Goal: Information Seeking & Learning: Find specific page/section

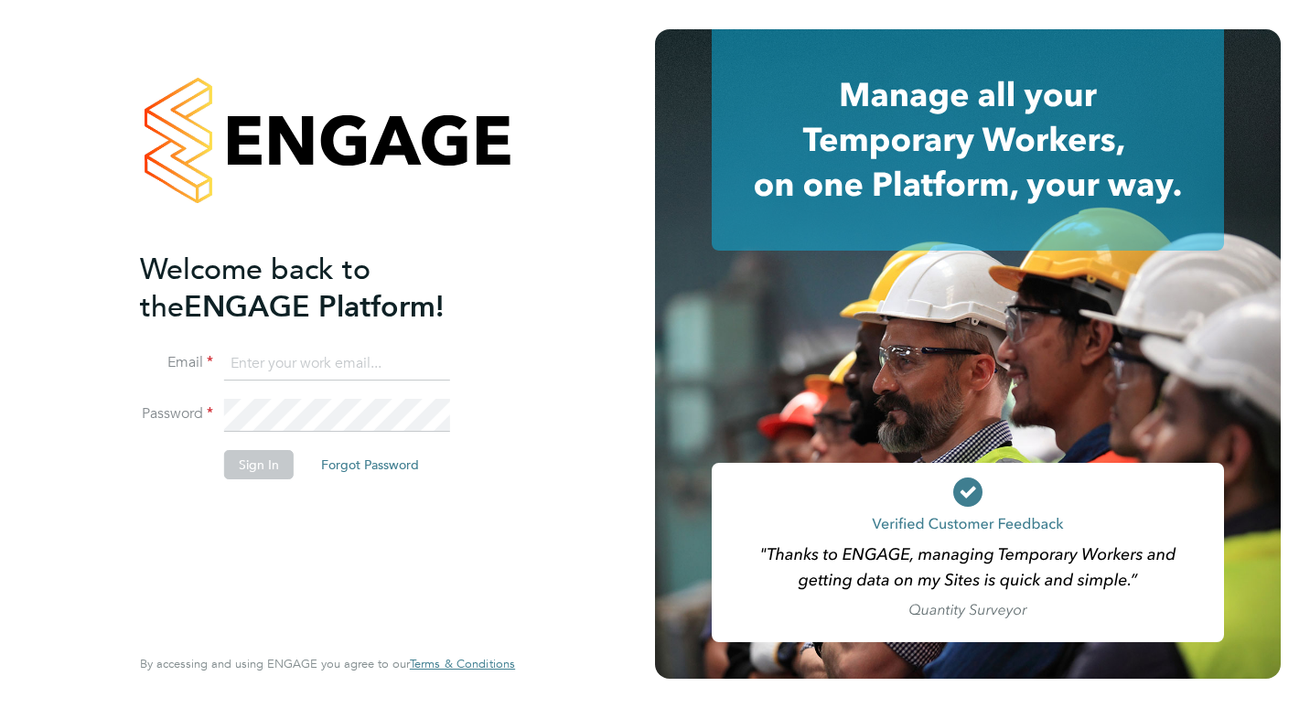
type input "[PERSON_NAME][EMAIL_ADDRESS][DOMAIN_NAME]"
click at [245, 466] on button "Sign In" at bounding box center [259, 464] width 70 height 29
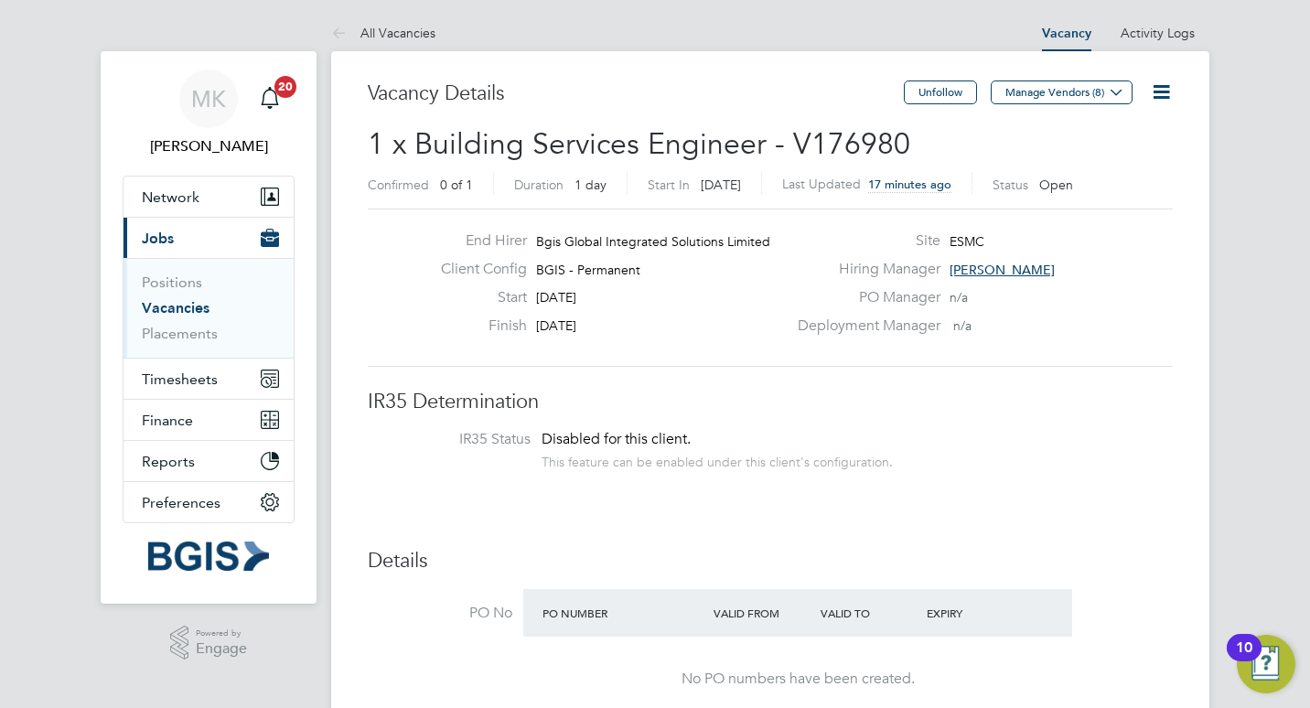
click at [197, 343] on ul "Positions Vacancies Placements" at bounding box center [208, 308] width 170 height 100
click at [197, 337] on link "Placements" at bounding box center [180, 333] width 76 height 17
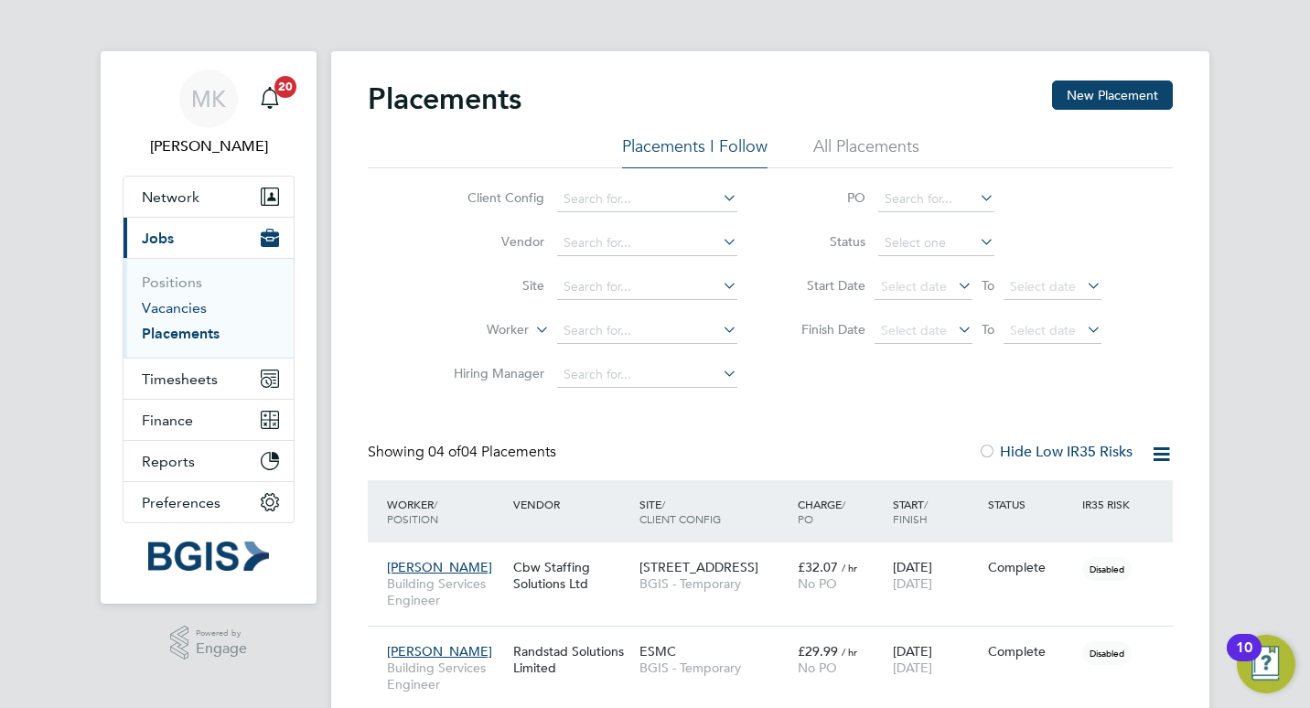
click at [187, 303] on link "Vacancies" at bounding box center [174, 307] width 65 height 17
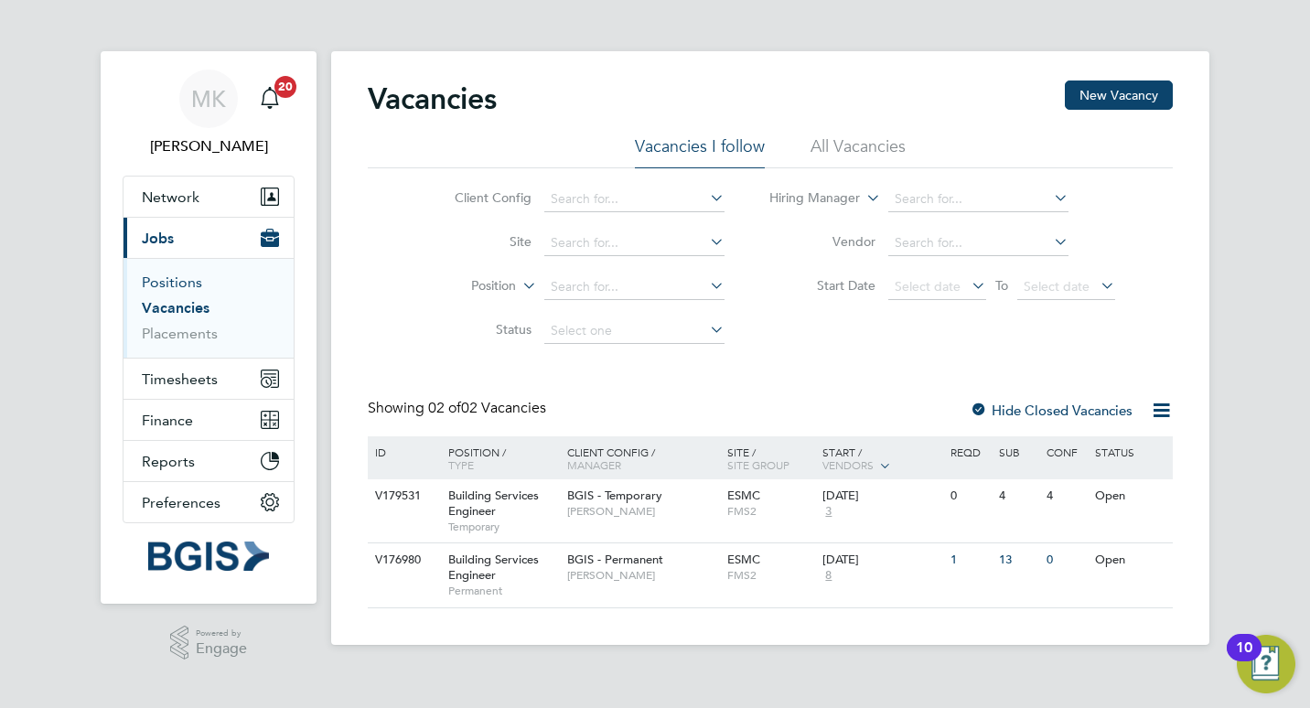
click at [187, 275] on link "Positions" at bounding box center [172, 281] width 60 height 17
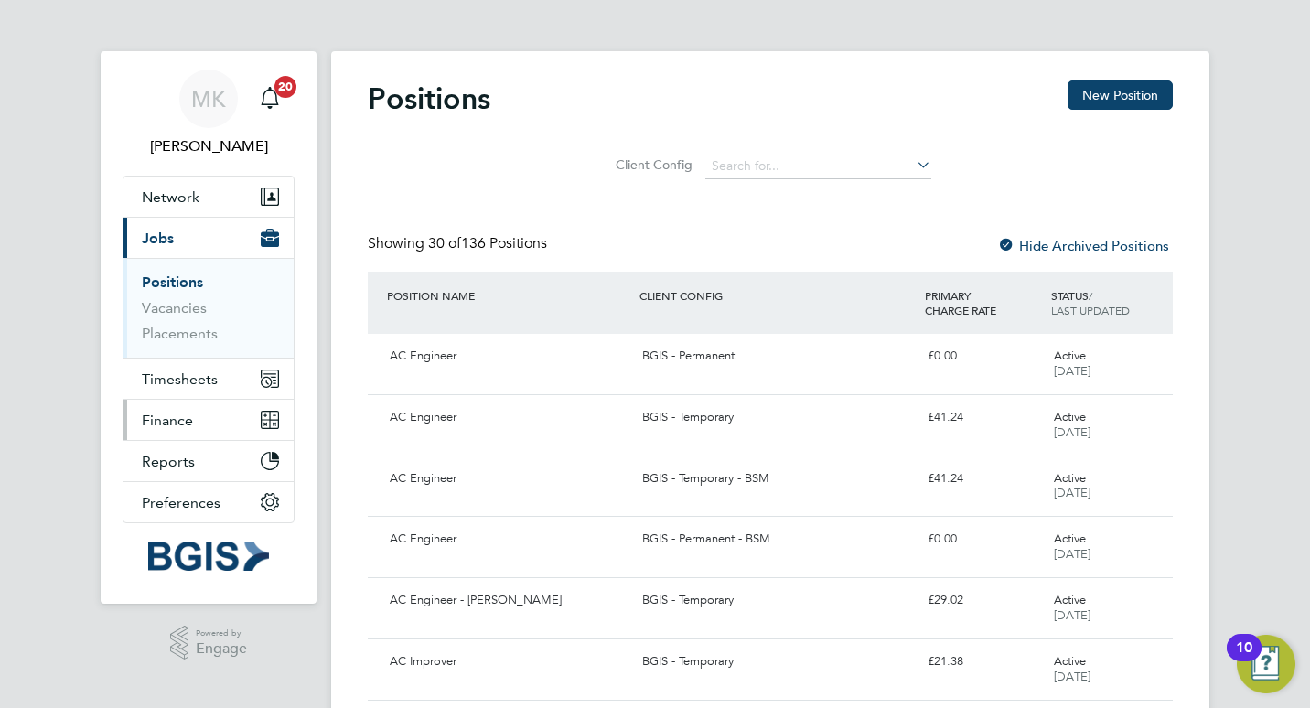
click at [186, 416] on span "Finance" at bounding box center [167, 420] width 51 height 17
click at [175, 245] on button "Current page: Jobs" at bounding box center [208, 238] width 170 height 40
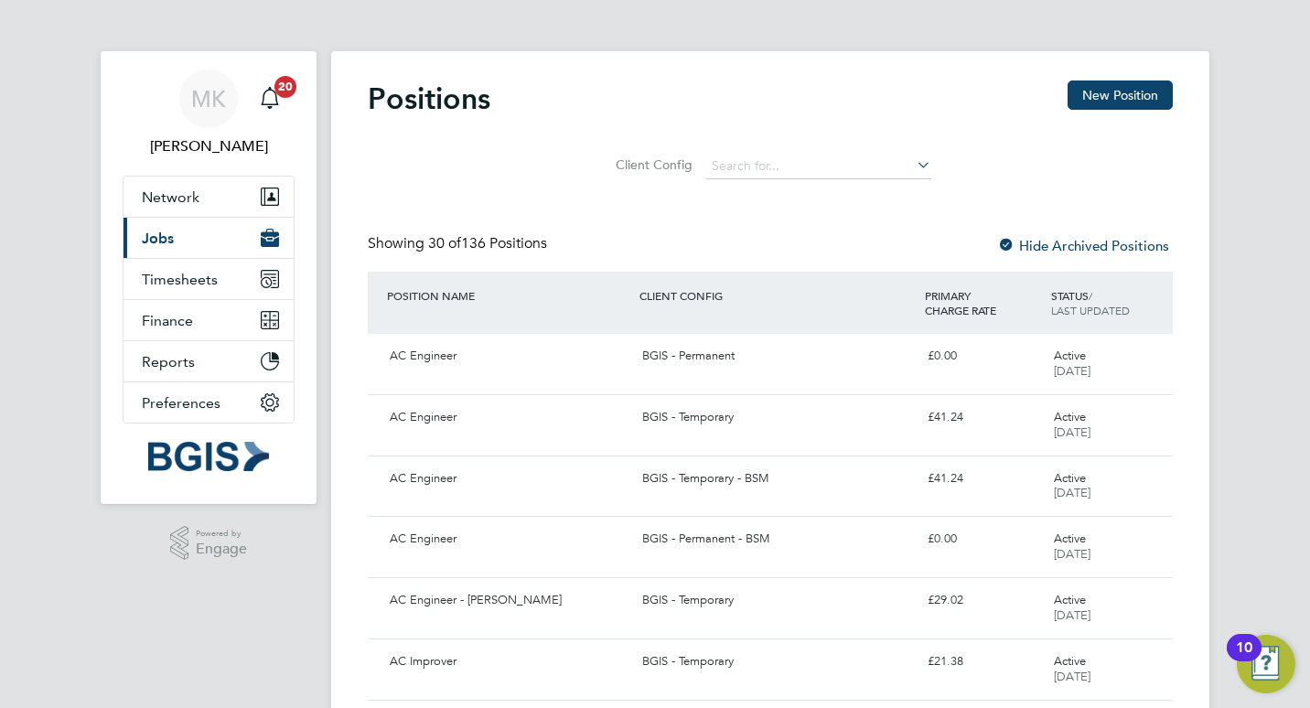
click at [176, 248] on button "Current page: Jobs" at bounding box center [208, 238] width 170 height 40
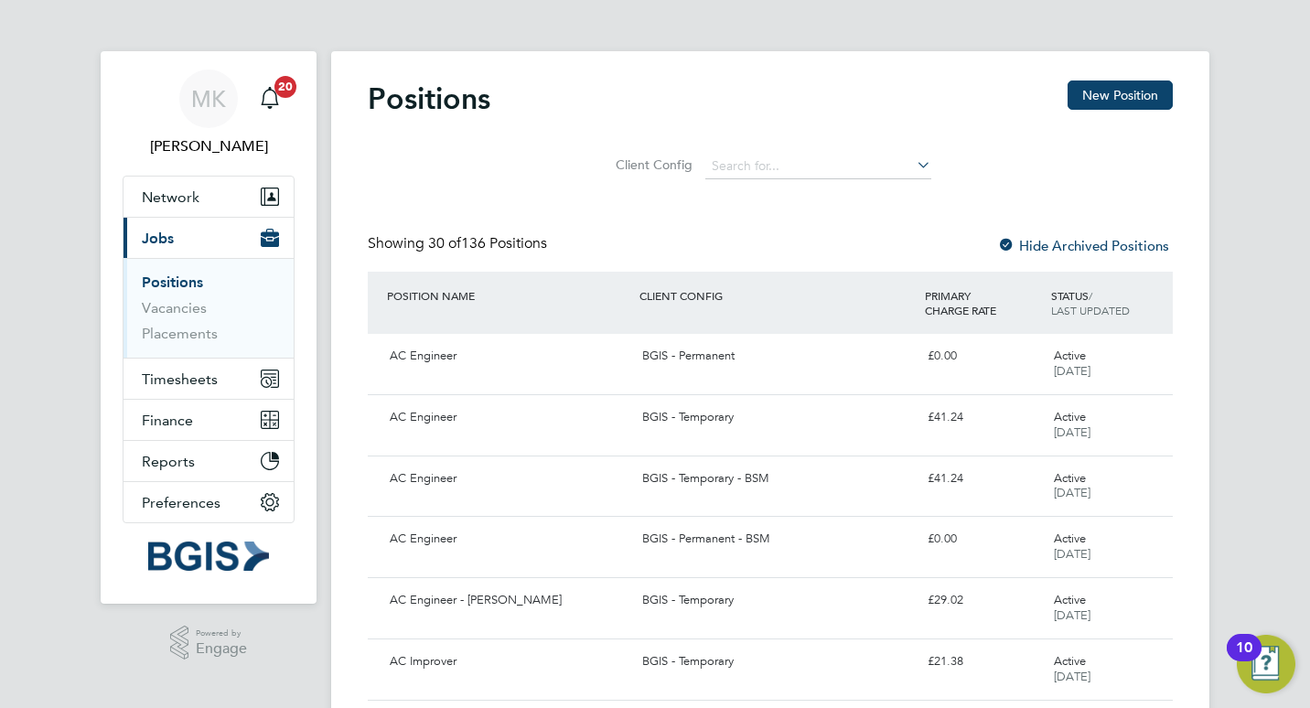
click at [1008, 242] on div at bounding box center [1006, 247] width 18 height 18
click at [720, 159] on input at bounding box center [818, 167] width 226 height 26
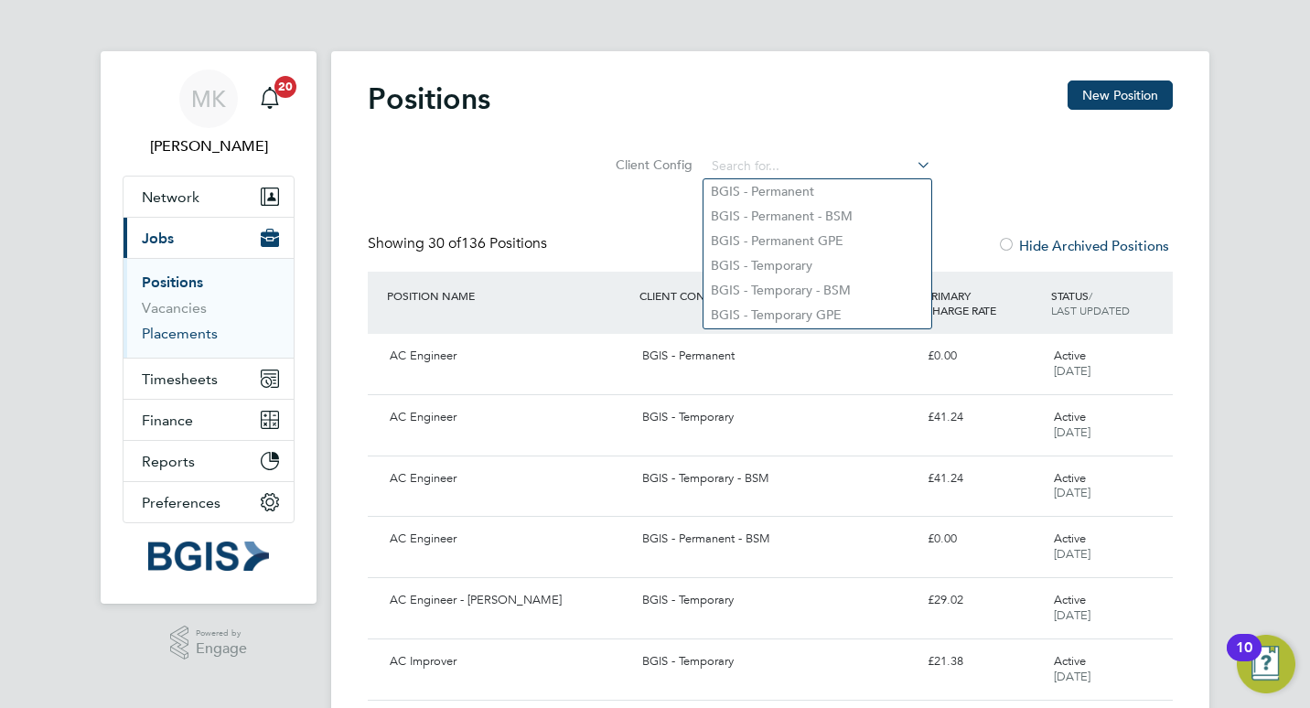
click at [188, 331] on link "Placements" at bounding box center [180, 333] width 76 height 17
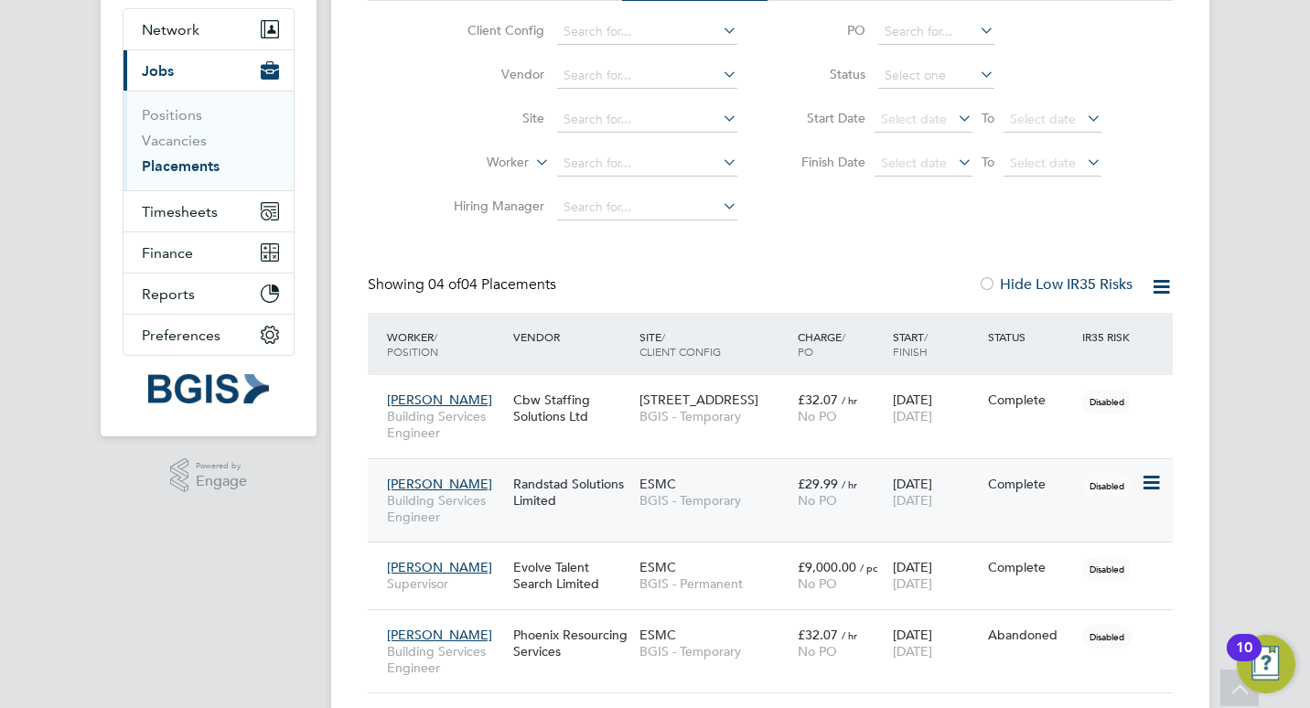
scroll to position [145, 0]
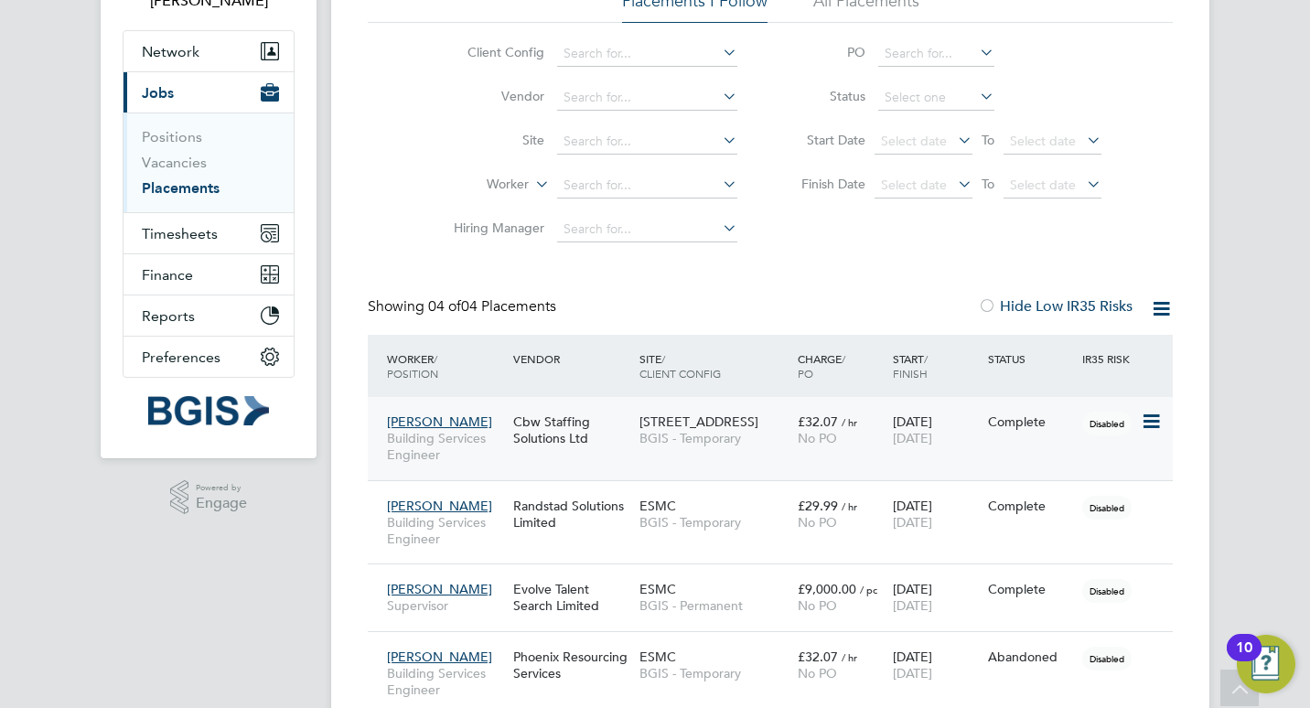
click at [436, 417] on span "Kobie Gardier" at bounding box center [439, 421] width 105 height 16
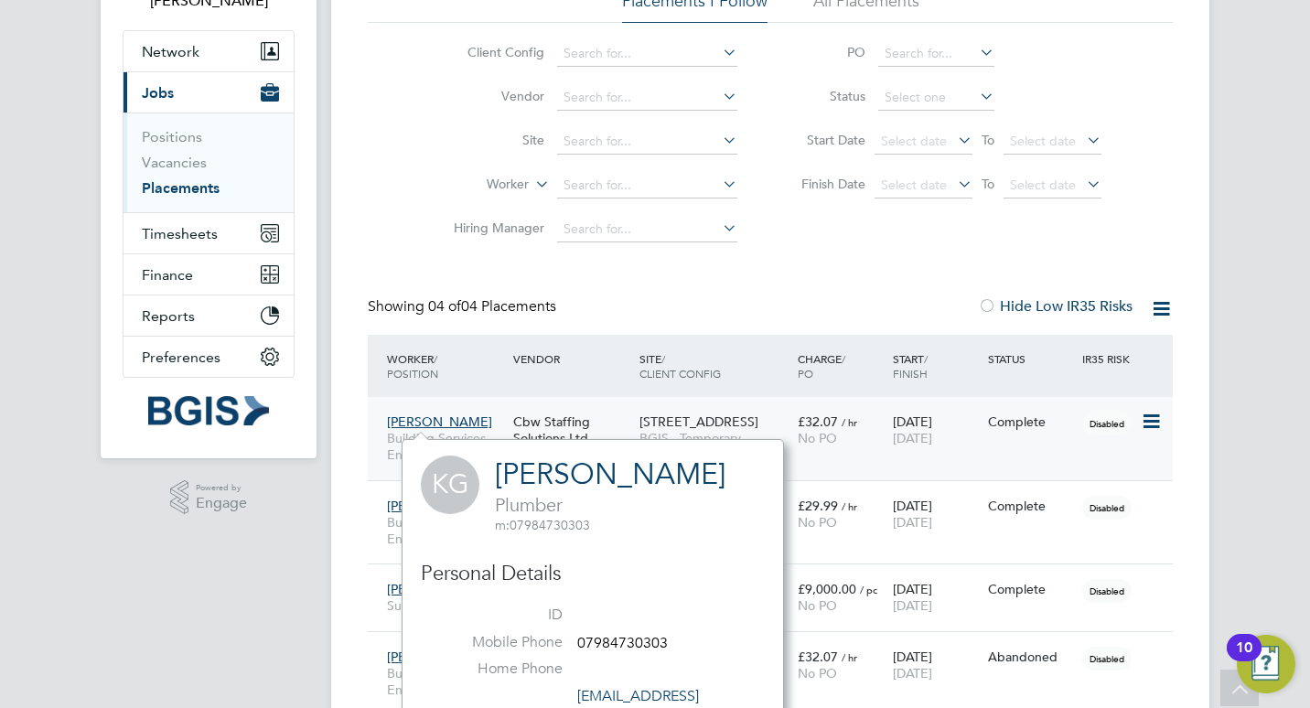
click at [699, 412] on div "1 New Oxford Street BGIS - Temporary" at bounding box center [714, 429] width 158 height 51
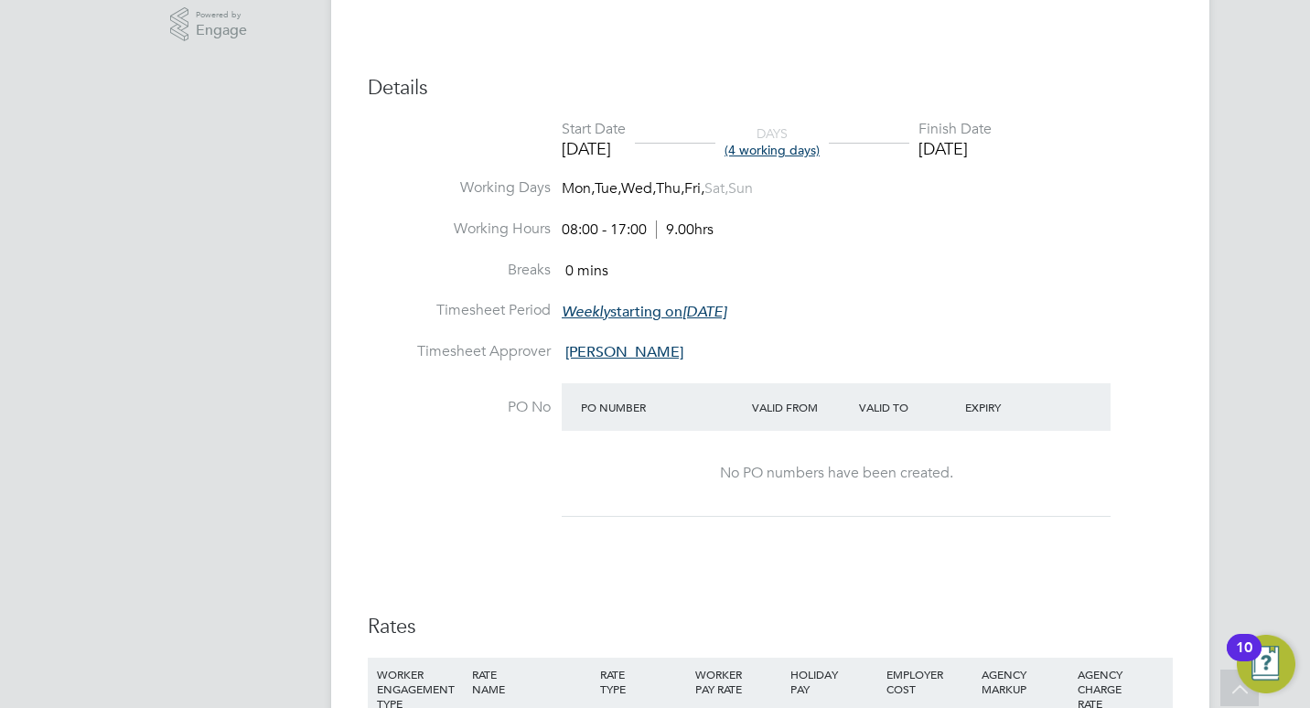
scroll to position [640, 0]
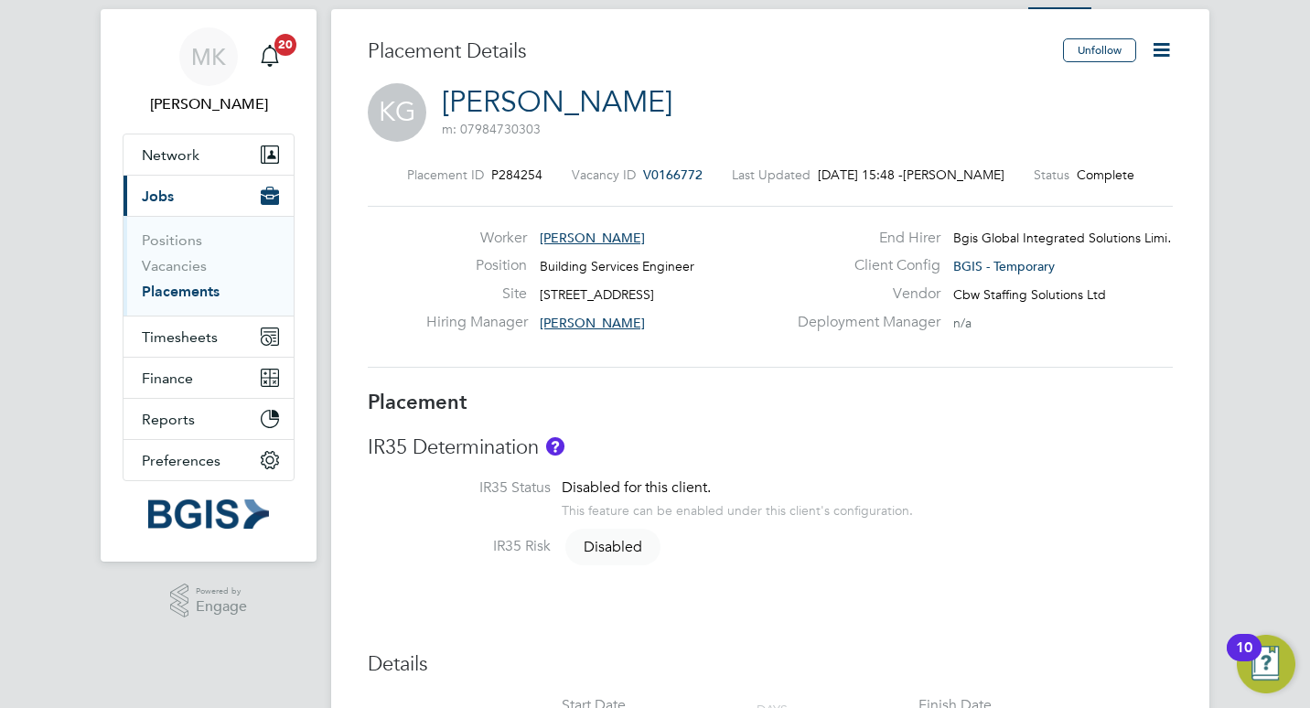
click at [190, 287] on link "Placements" at bounding box center [181, 291] width 78 height 17
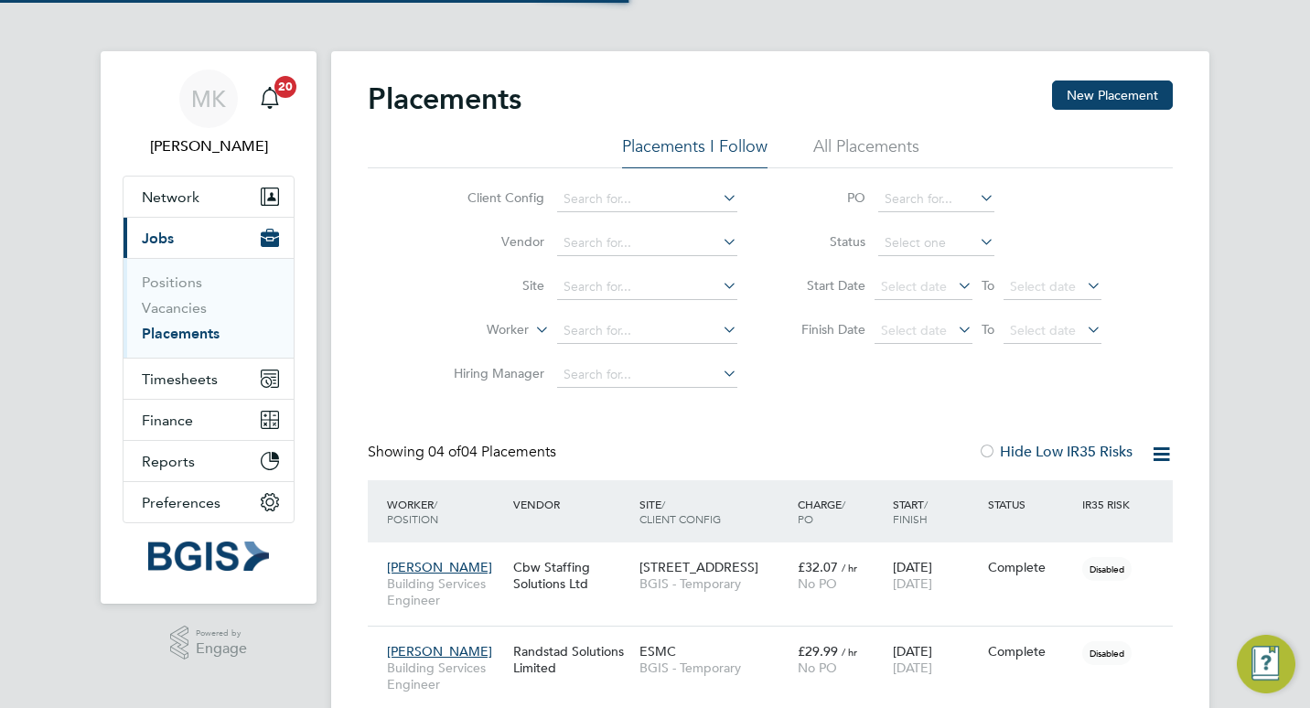
scroll to position [8, 9]
click at [868, 147] on li "All Placements" at bounding box center [866, 151] width 106 height 33
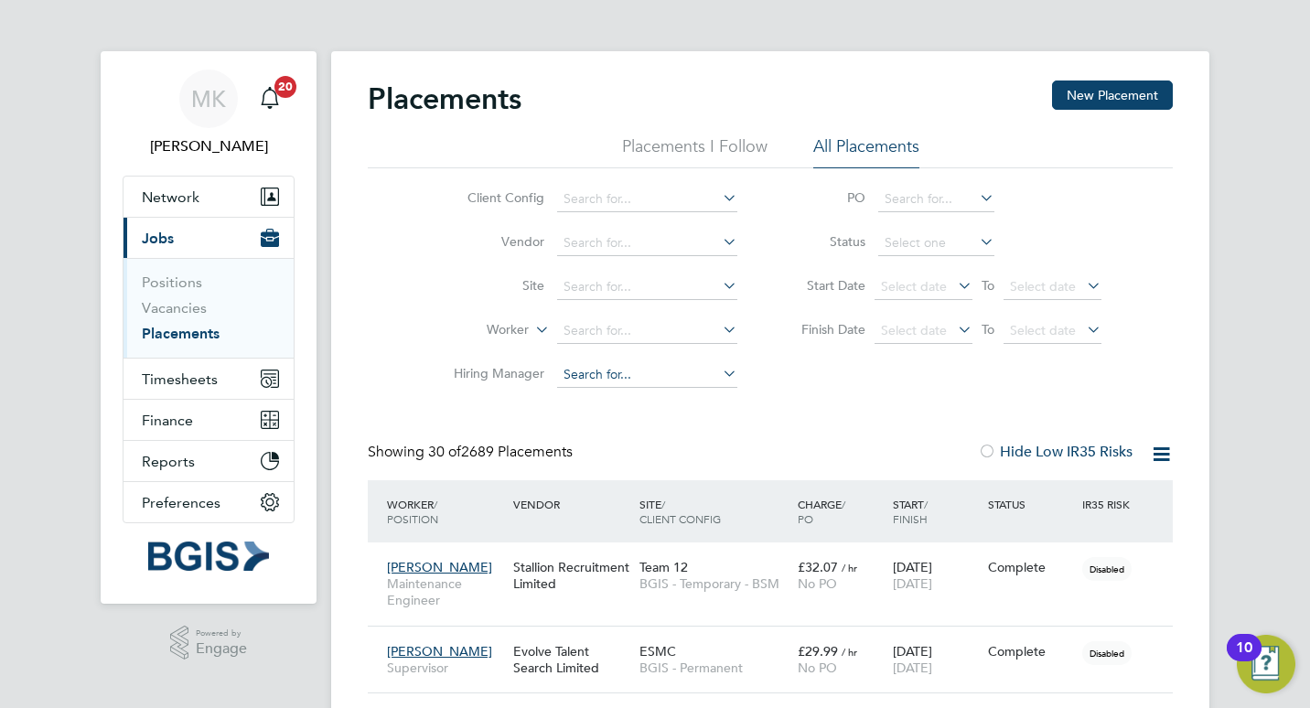
click at [610, 377] on input at bounding box center [647, 375] width 180 height 26
type input "m"
click at [838, 394] on div "Client Config Vendor Site Worker Hiring Manager PO Status Start Date Select dat…" at bounding box center [770, 282] width 805 height 229
click at [683, 193] on input at bounding box center [647, 200] width 180 height 26
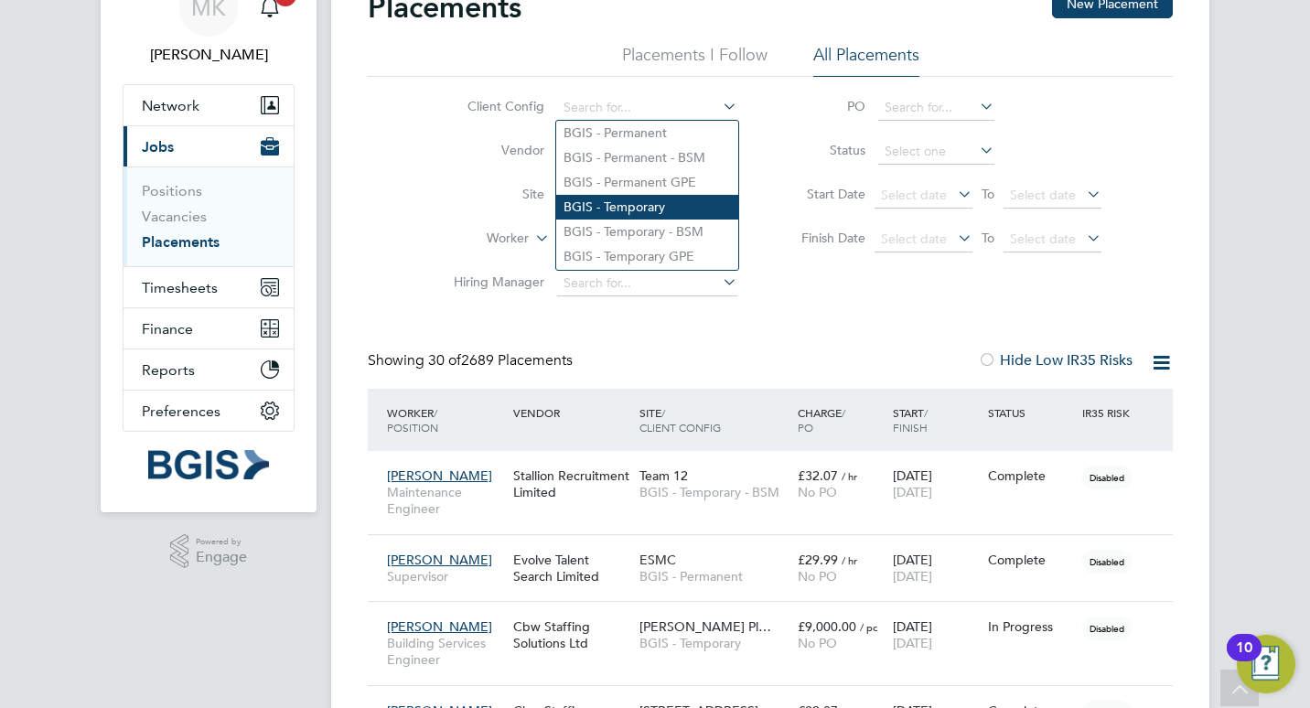
click at [647, 207] on li "BGIS - Temporary" at bounding box center [647, 207] width 182 height 25
type input "BGIS - Temporary"
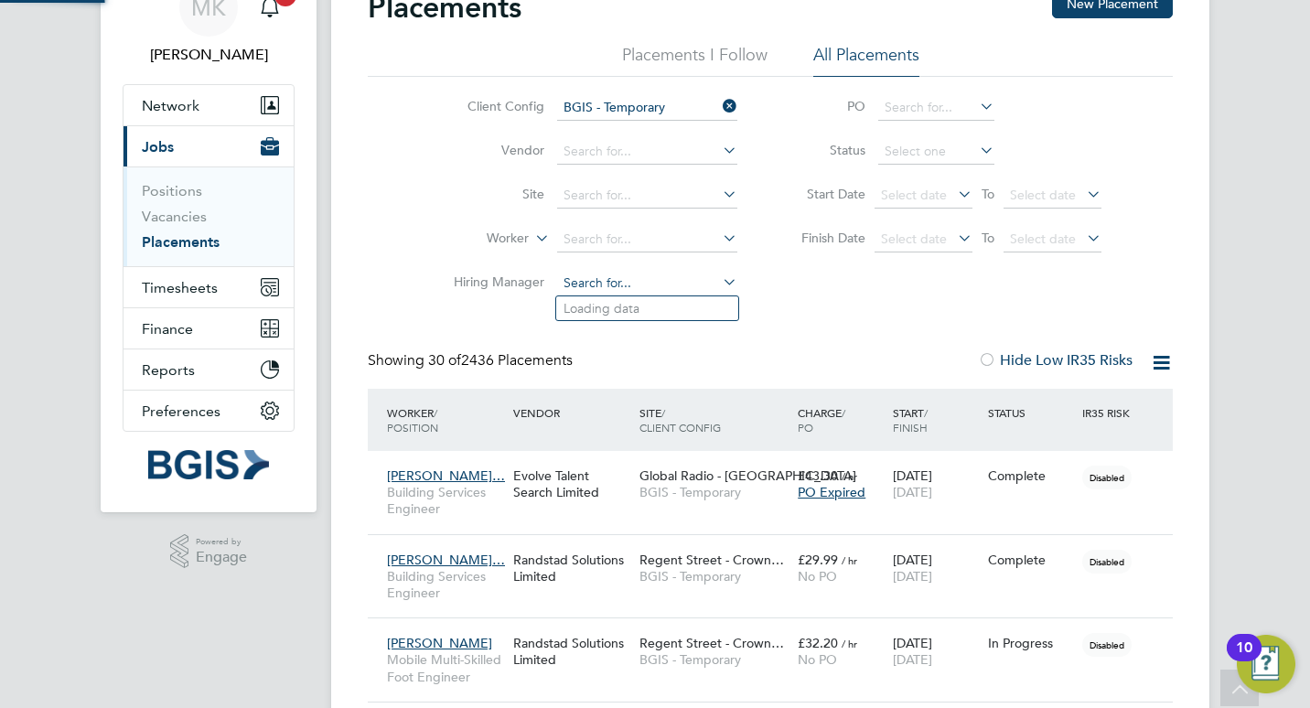
click at [632, 286] on input at bounding box center [647, 284] width 180 height 26
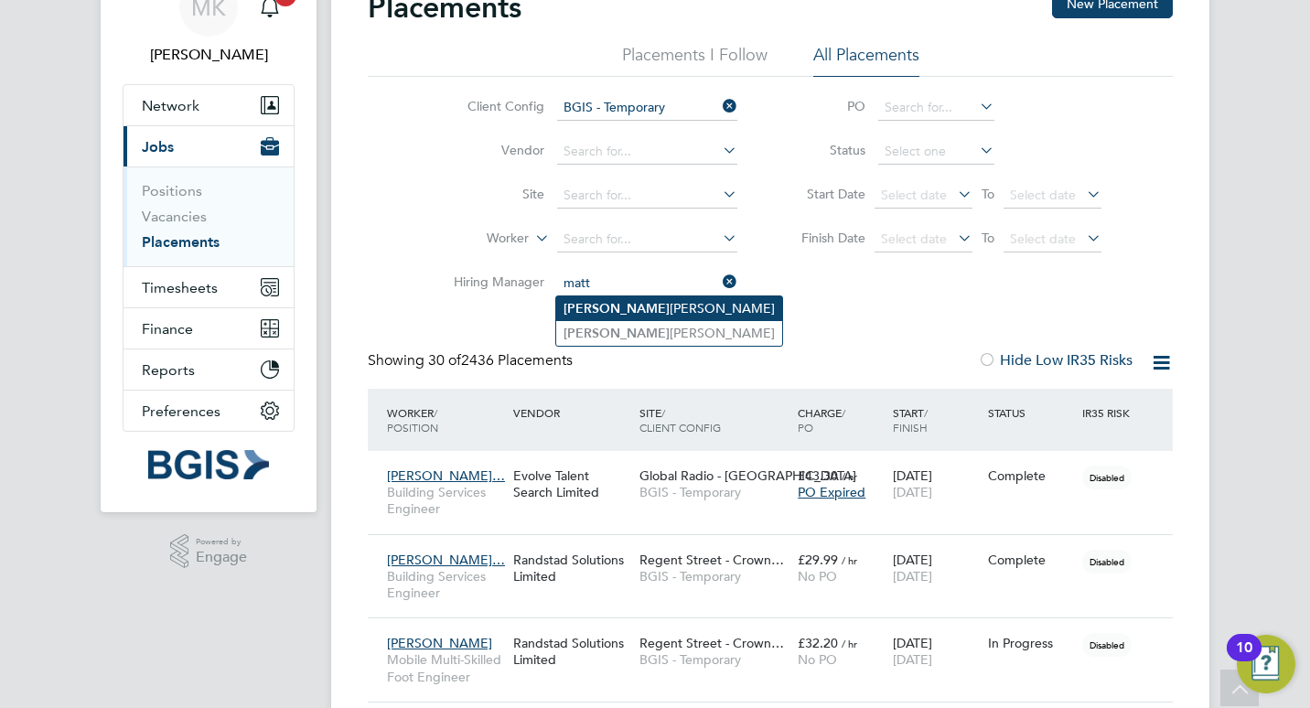
click at [592, 309] on li "Matt hew Kimber" at bounding box center [669, 308] width 226 height 25
type input "Matthew Kimber"
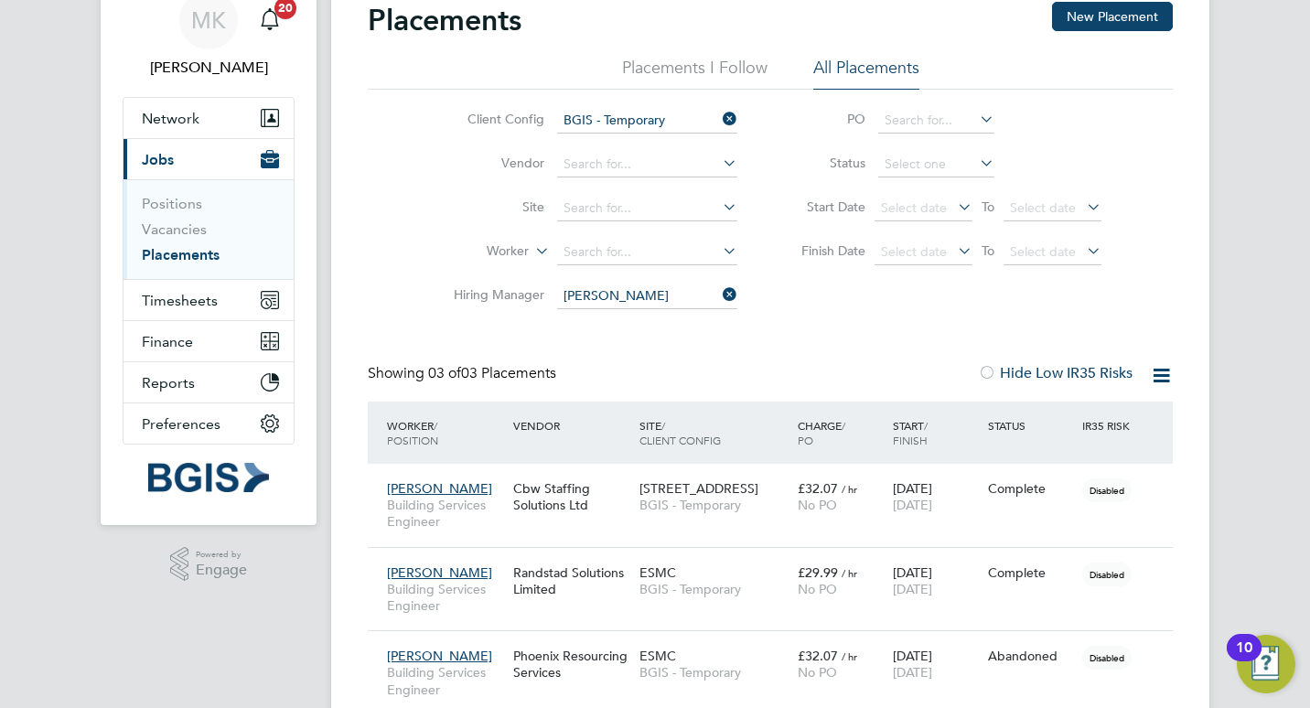
click at [719, 291] on icon at bounding box center [719, 295] width 0 height 26
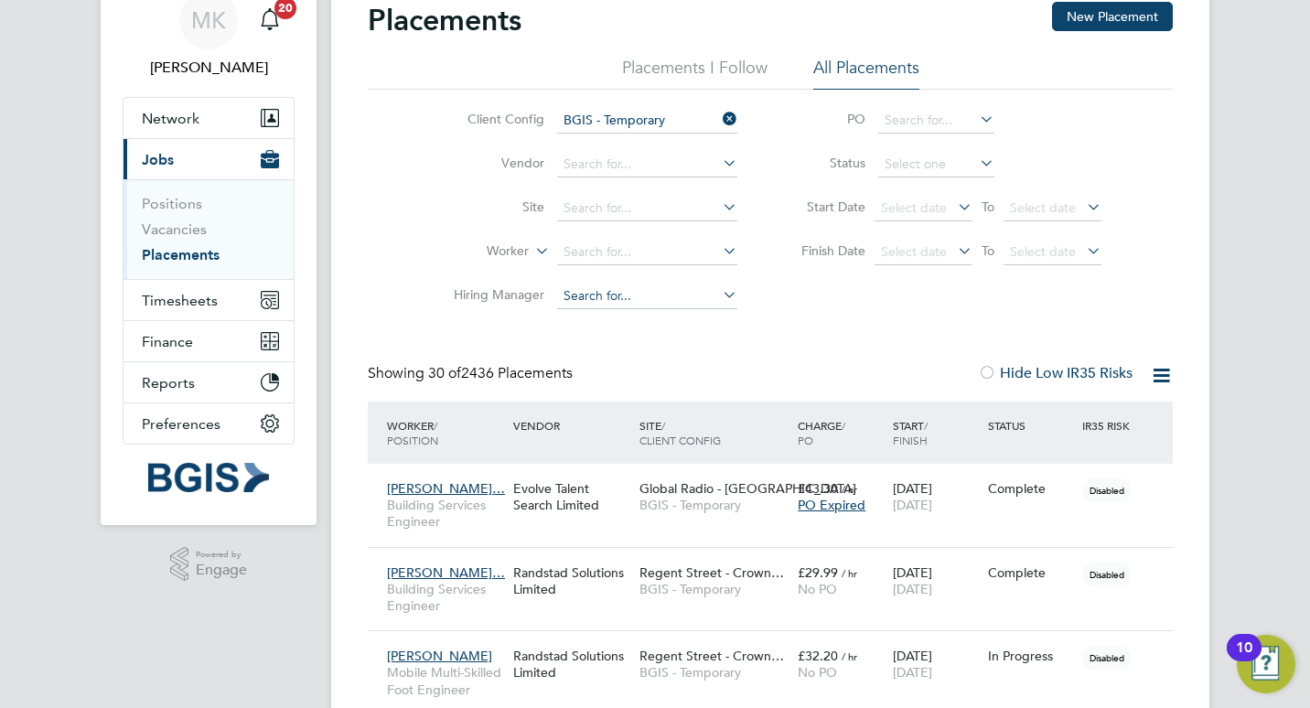
click at [611, 299] on input at bounding box center [647, 296] width 180 height 26
click at [618, 317] on li "Yati n Patel" at bounding box center [647, 321] width 182 height 25
type input "Yatin Patel"
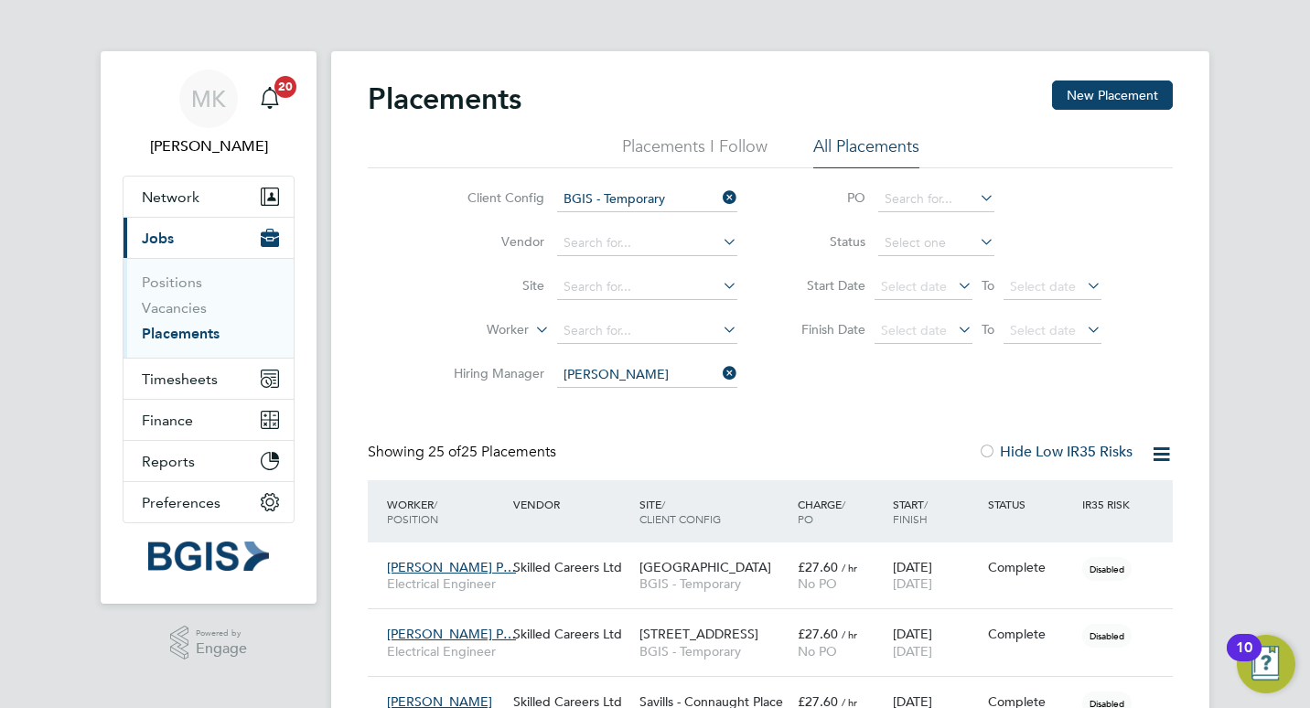
click at [719, 369] on icon at bounding box center [719, 373] width 0 height 26
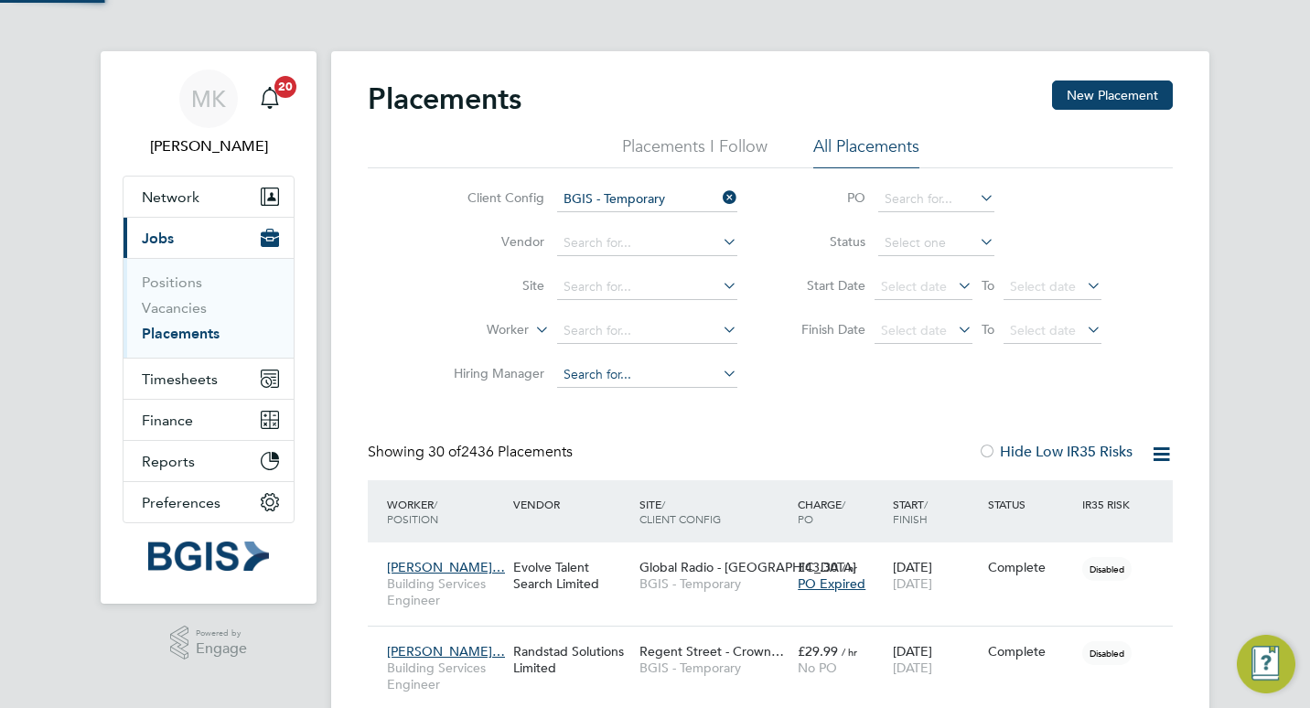
click at [634, 373] on input at bounding box center [647, 375] width 180 height 26
type input "n"
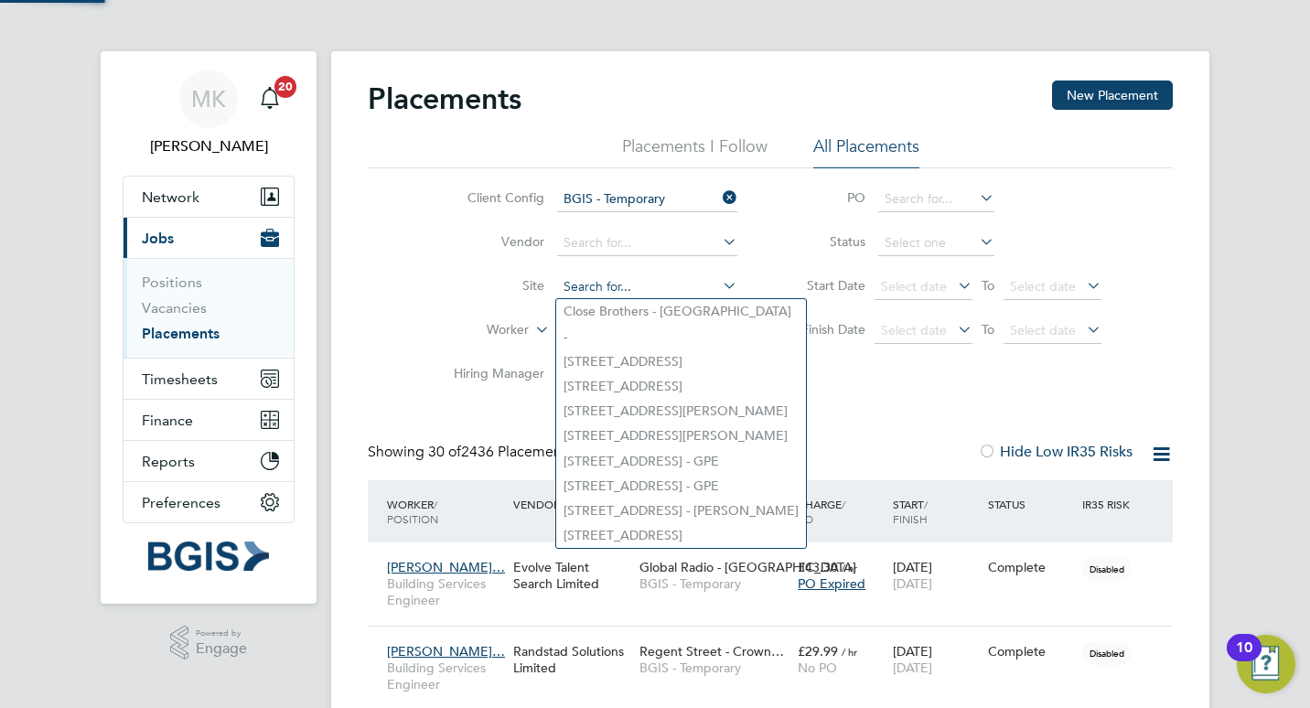
click at [635, 293] on input at bounding box center [647, 287] width 180 height 26
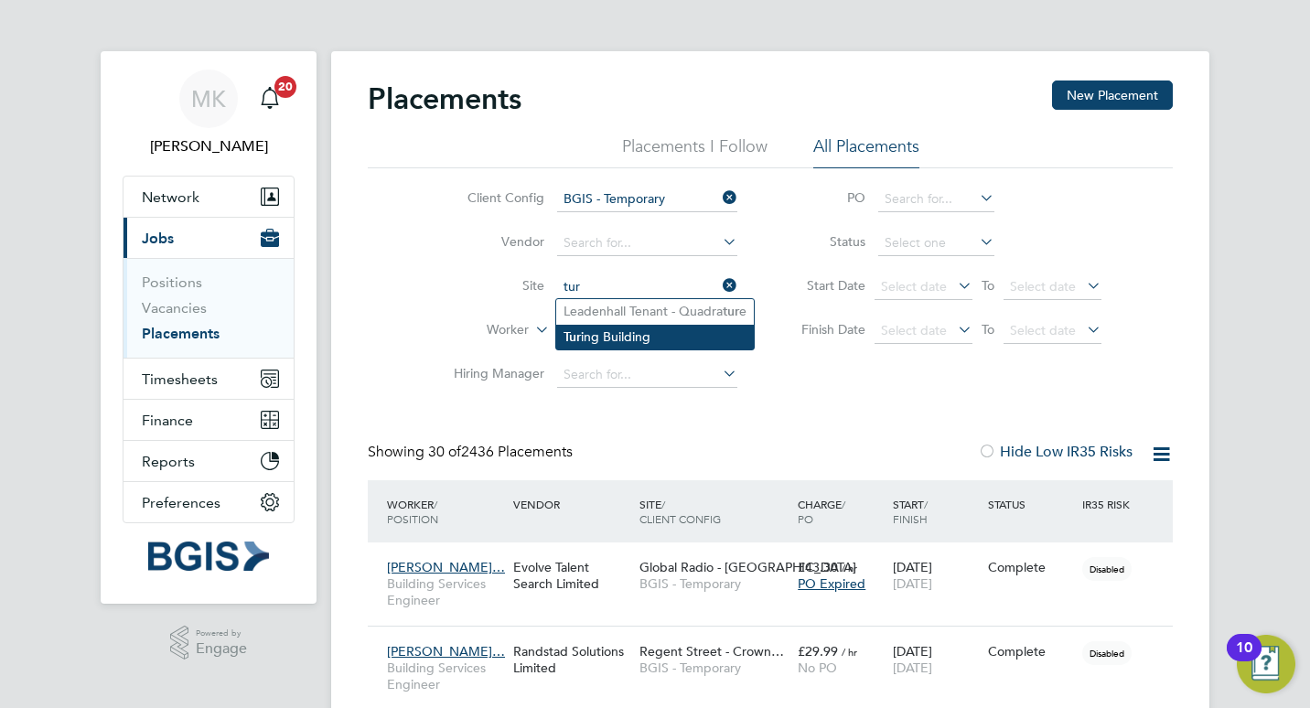
click at [604, 335] on li "Tur ing Building" at bounding box center [655, 337] width 198 height 25
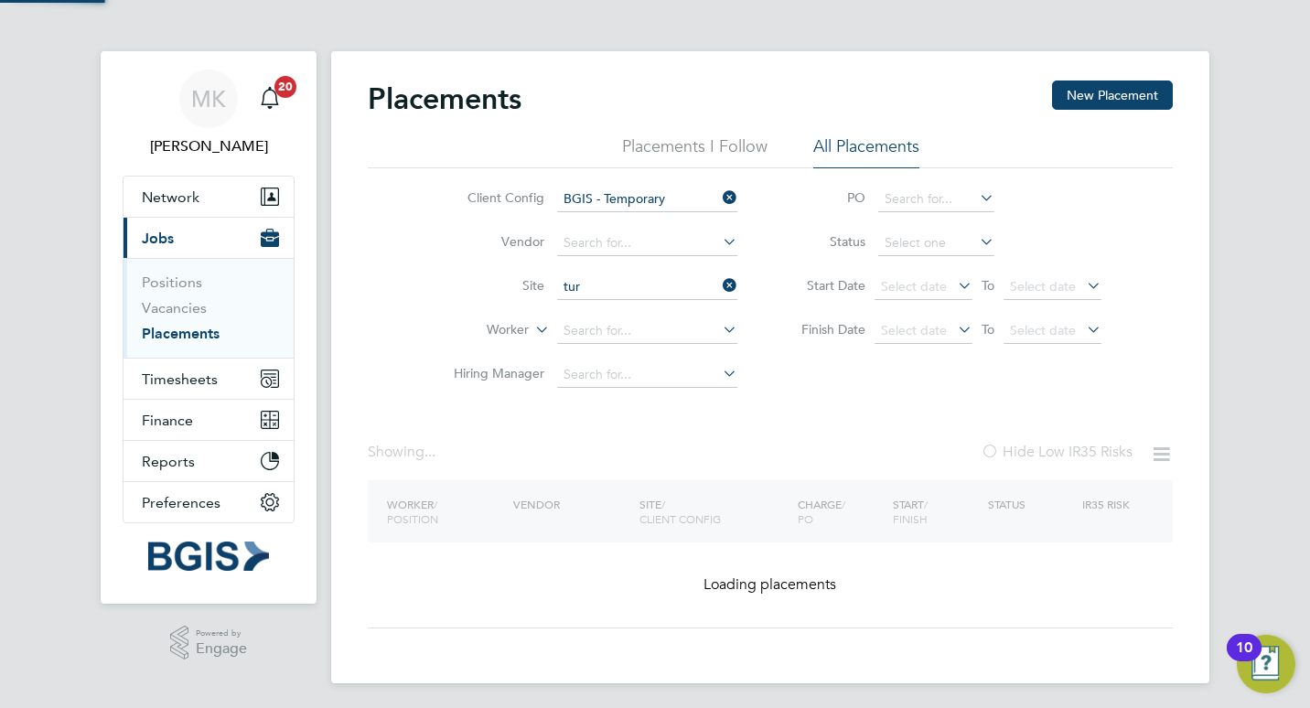
type input "Turing Building"
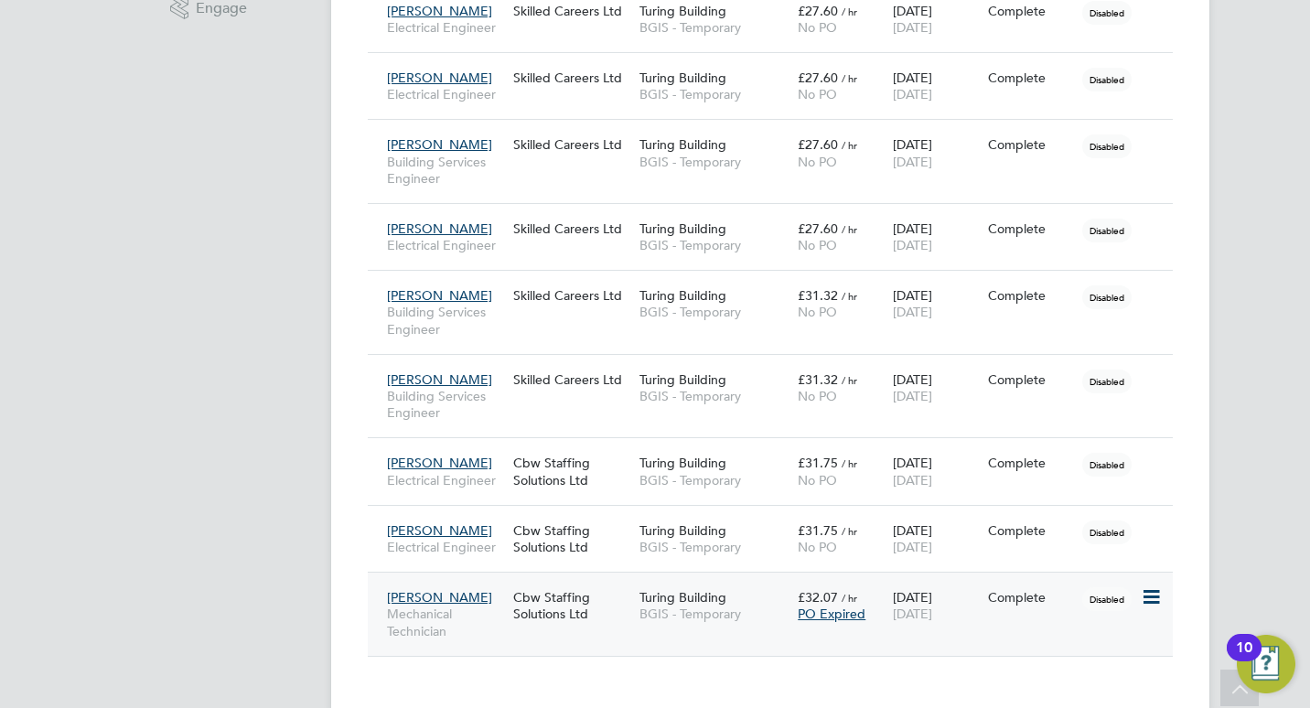
click at [834, 611] on span "PO Expired" at bounding box center [831, 613] width 68 height 16
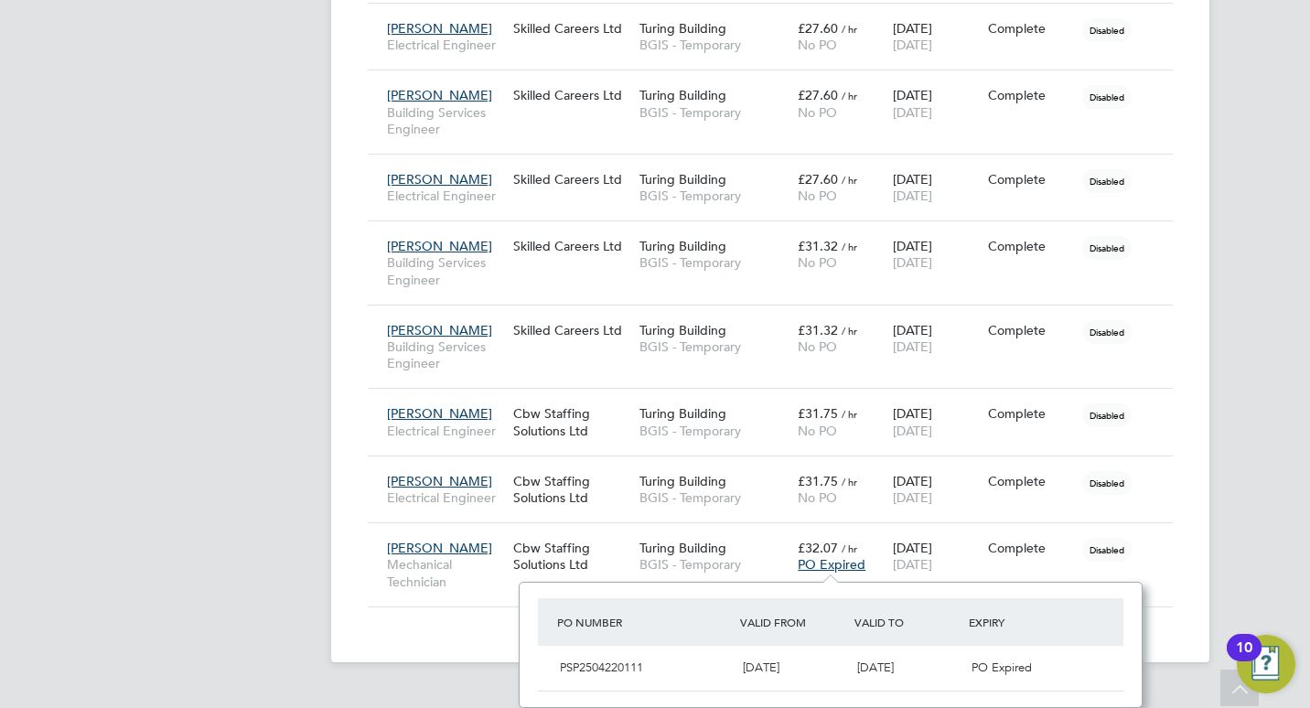
click at [235, 393] on app-navbar "MK Matthew Kimber Notifications 20 Applications: Network Sites Workers Current …" at bounding box center [209, 27] width 216 height 1330
